Goal: Find specific page/section: Find specific page/section

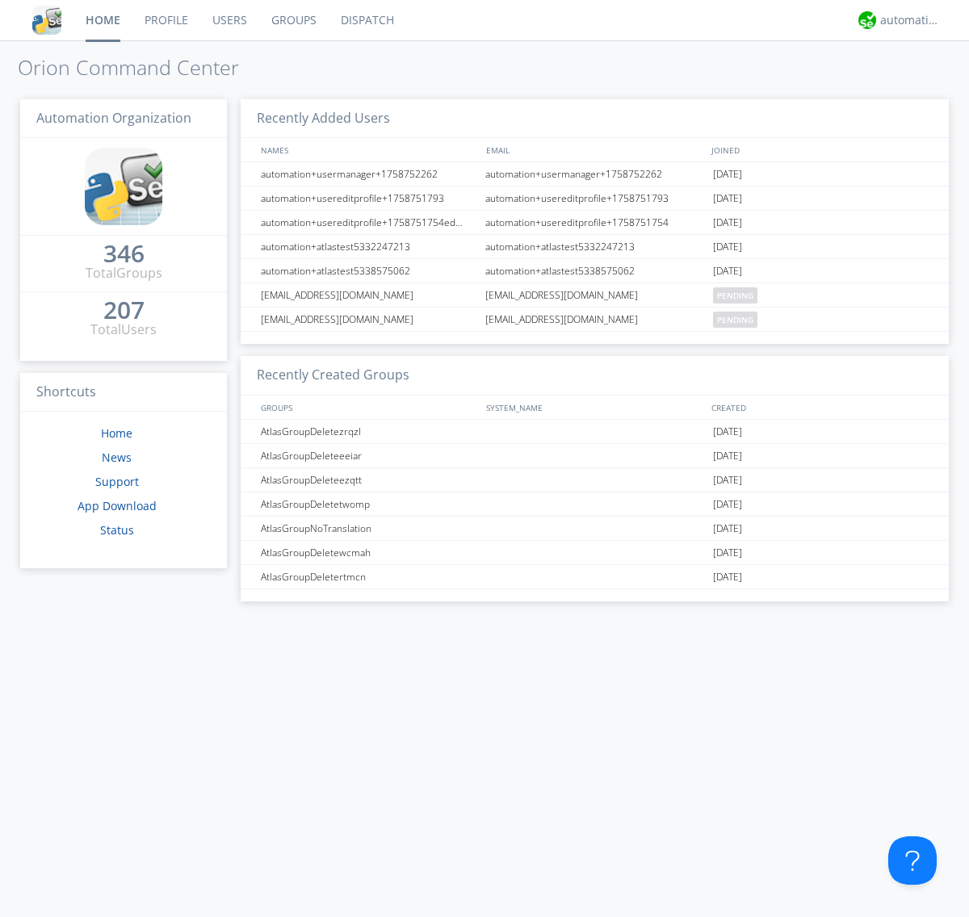
click at [366, 20] on link "Dispatch" at bounding box center [367, 20] width 77 height 40
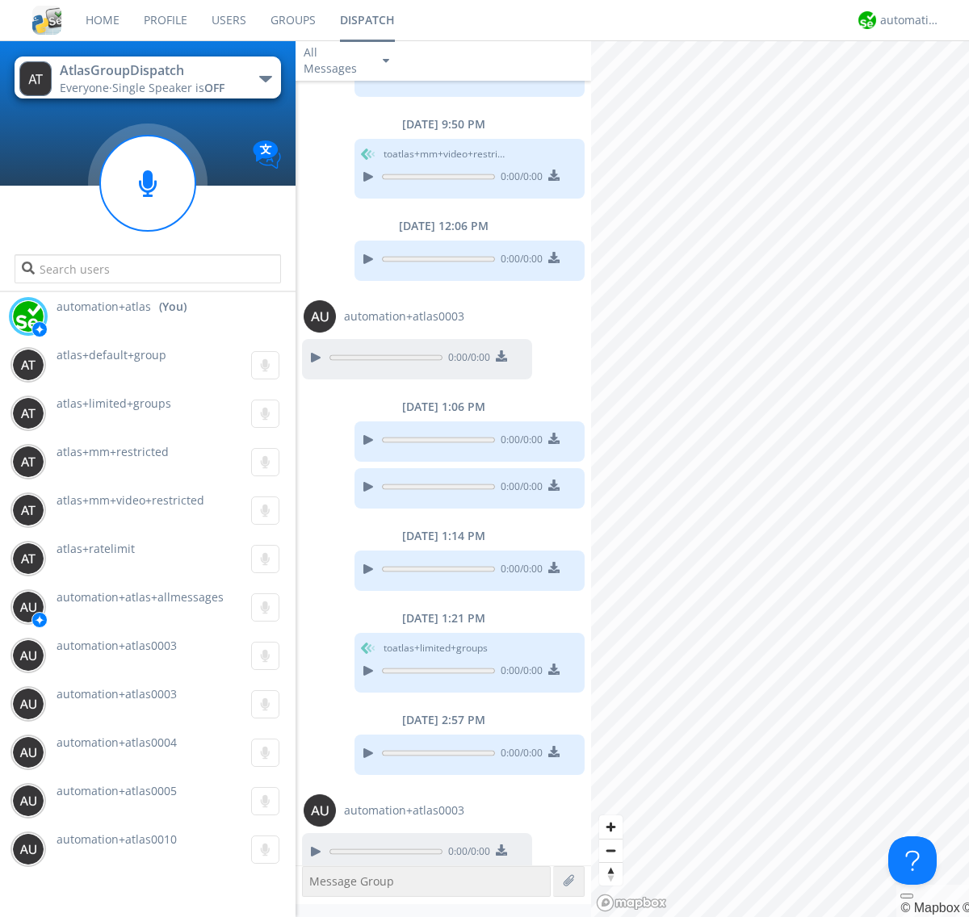
scroll to position [530, 0]
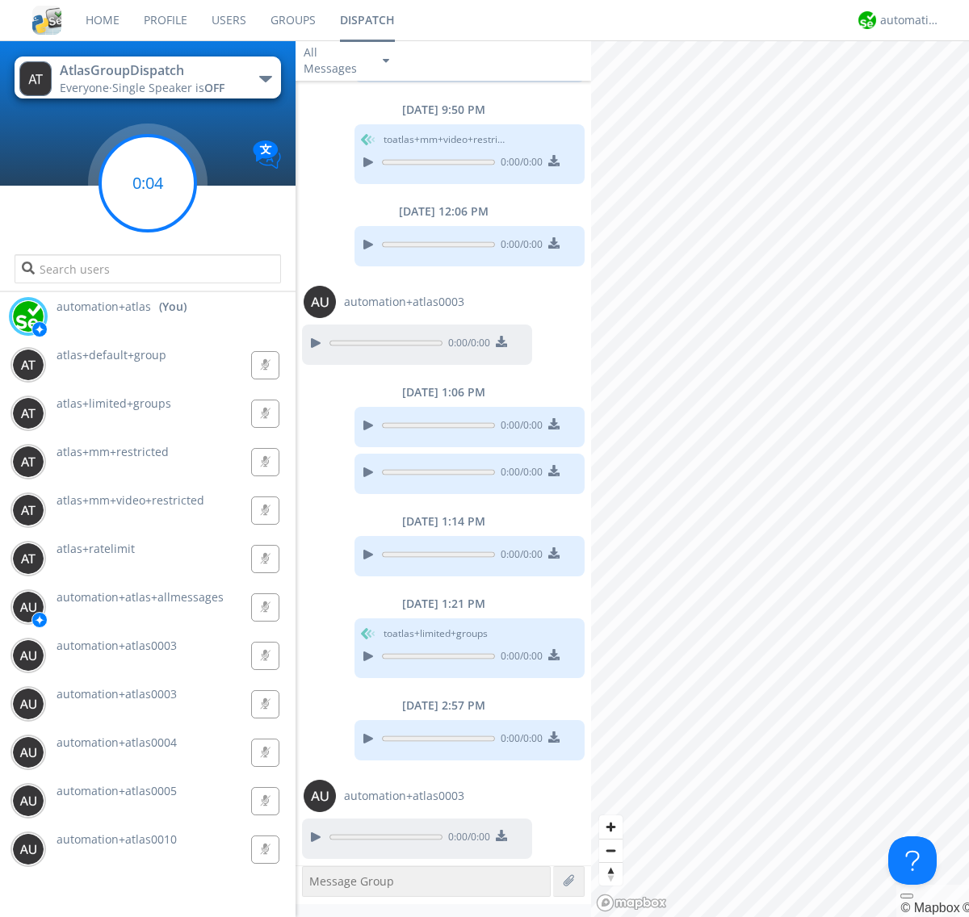
click at [148, 183] on g at bounding box center [147, 183] width 95 height 95
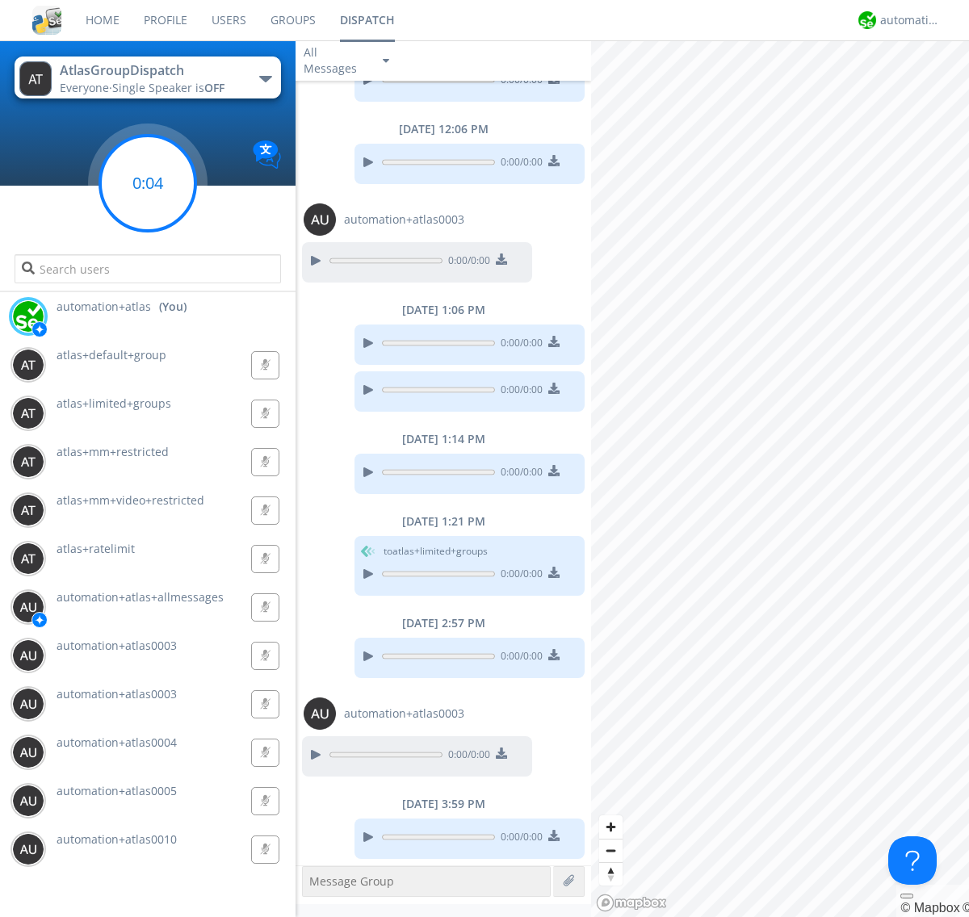
click at [148, 183] on g at bounding box center [147, 183] width 95 height 95
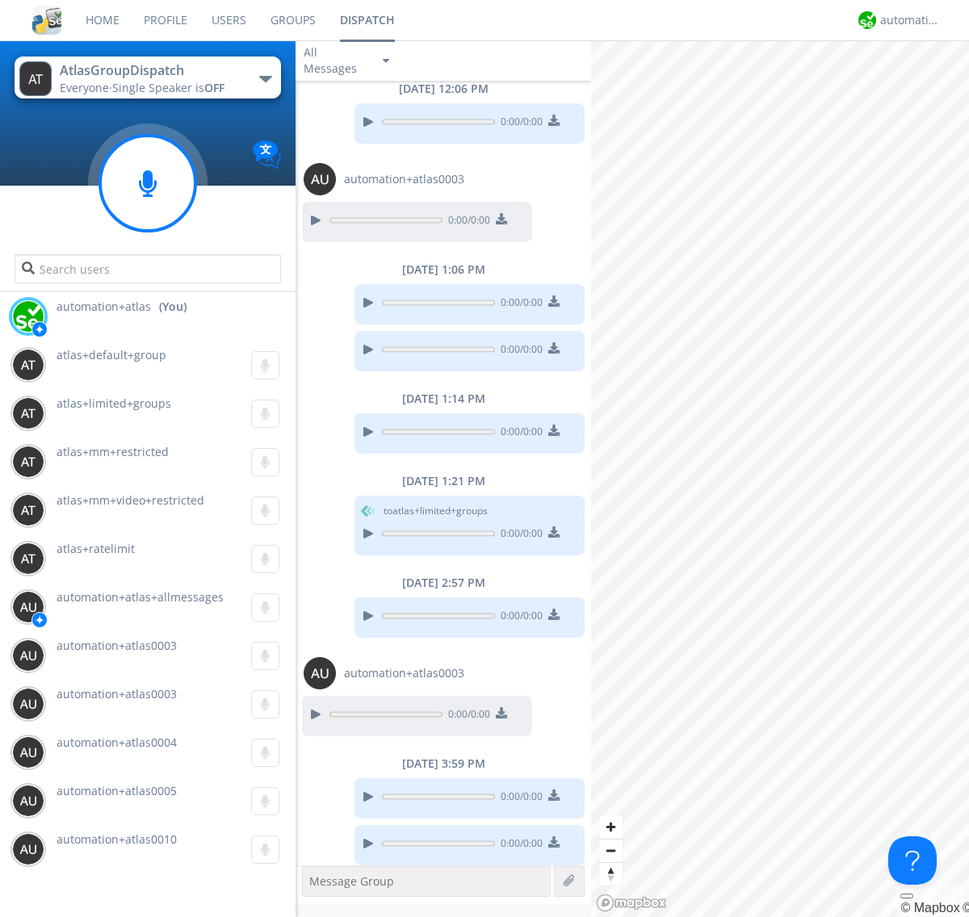
scroll to position [659, 0]
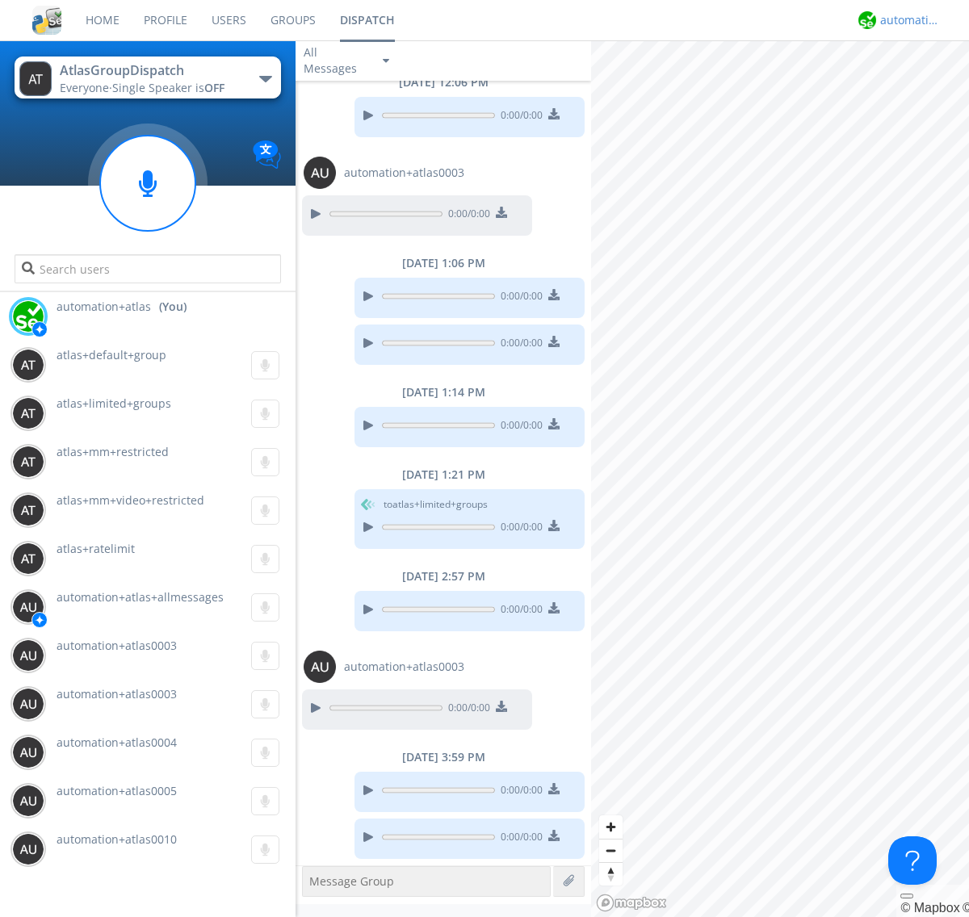
click at [906, 20] on div "automation+atlas" at bounding box center [910, 20] width 61 height 16
